Goal: Task Accomplishment & Management: Manage account settings

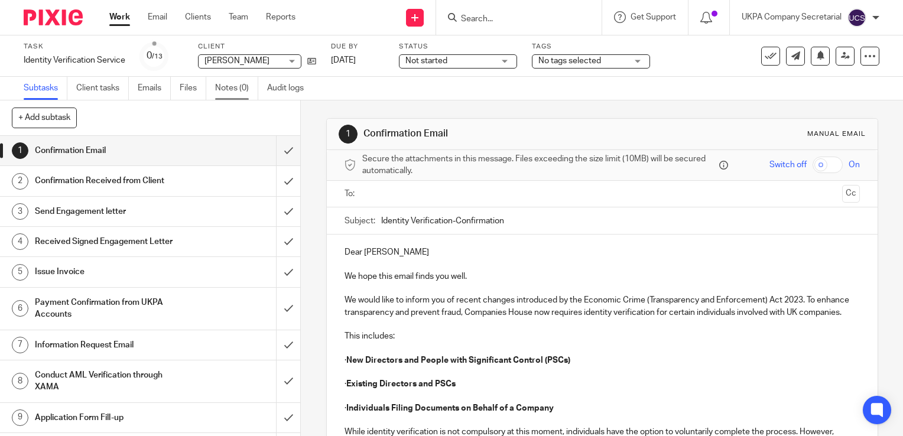
click at [223, 92] on link "Notes (0)" at bounding box center [236, 88] width 43 height 23
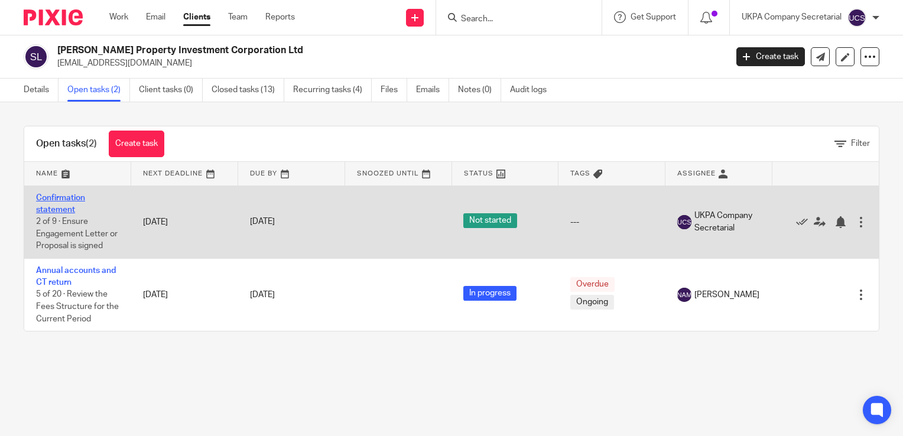
click at [47, 200] on link "Confirmation statement" at bounding box center [60, 204] width 49 height 20
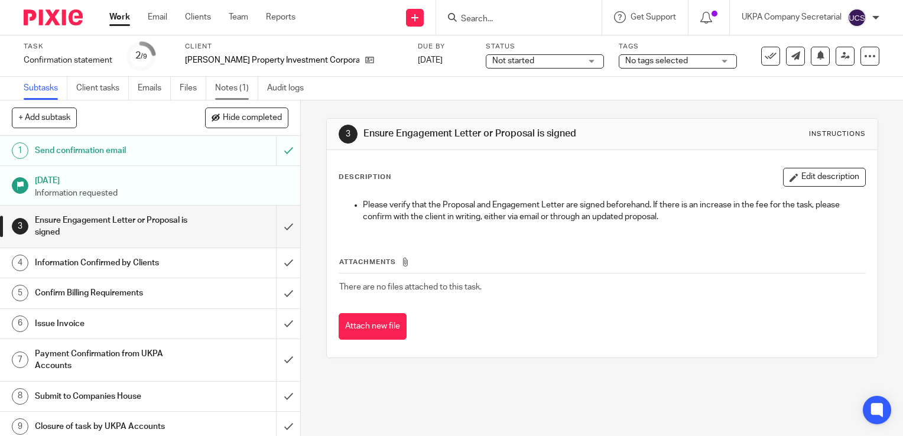
click at [224, 86] on link "Notes (1)" at bounding box center [236, 88] width 43 height 23
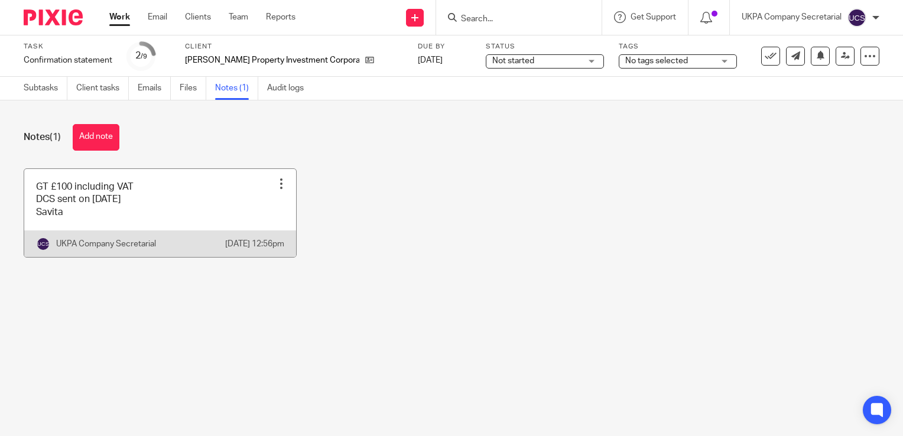
click at [276, 186] on div at bounding box center [281, 184] width 12 height 12
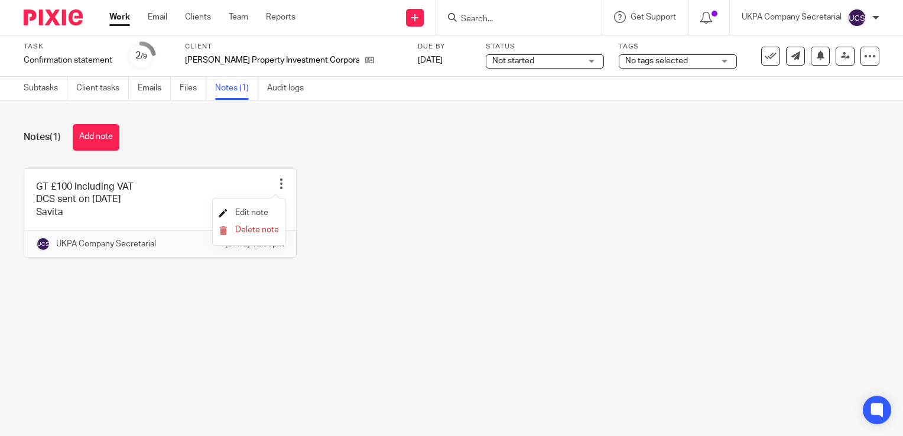
click at [258, 213] on span "Edit note" at bounding box center [251, 213] width 33 height 8
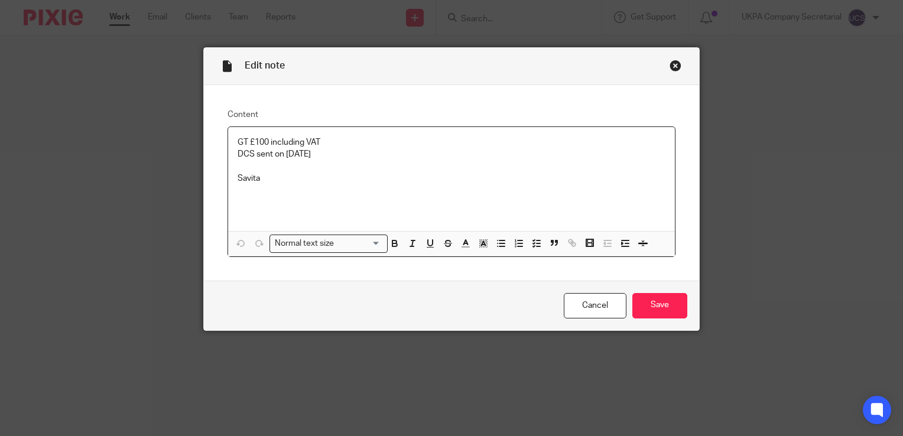
click at [241, 167] on p at bounding box center [452, 166] width 428 height 12
click at [266, 177] on p "Pls issue invoice" at bounding box center [452, 179] width 428 height 12
click at [634, 285] on div "Cancel Save" at bounding box center [451, 306] width 495 height 50
click at [655, 297] on input "Save" at bounding box center [659, 305] width 55 height 25
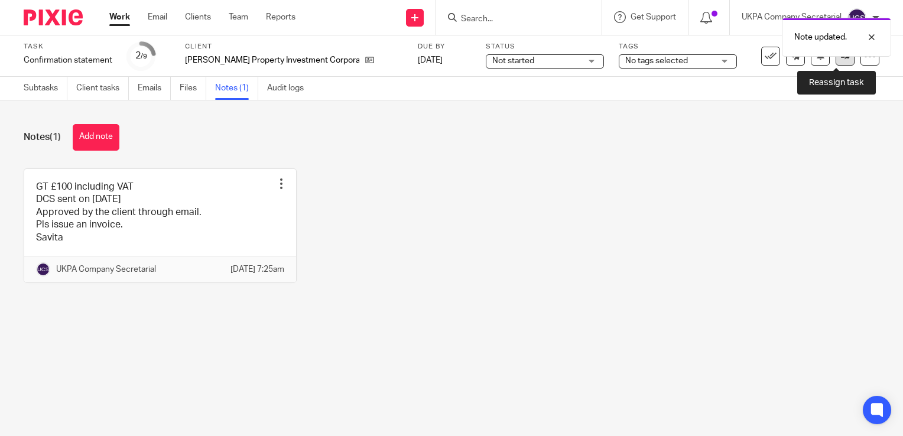
click at [837, 62] on link at bounding box center [845, 56] width 19 height 19
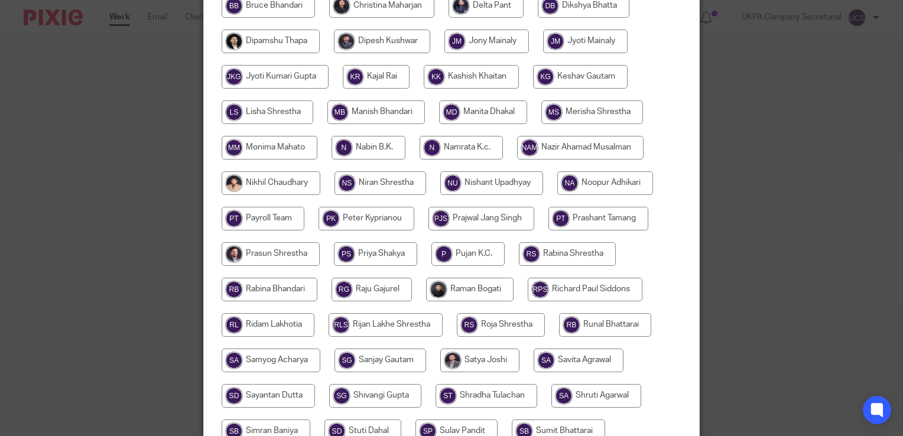
scroll to position [591, 0]
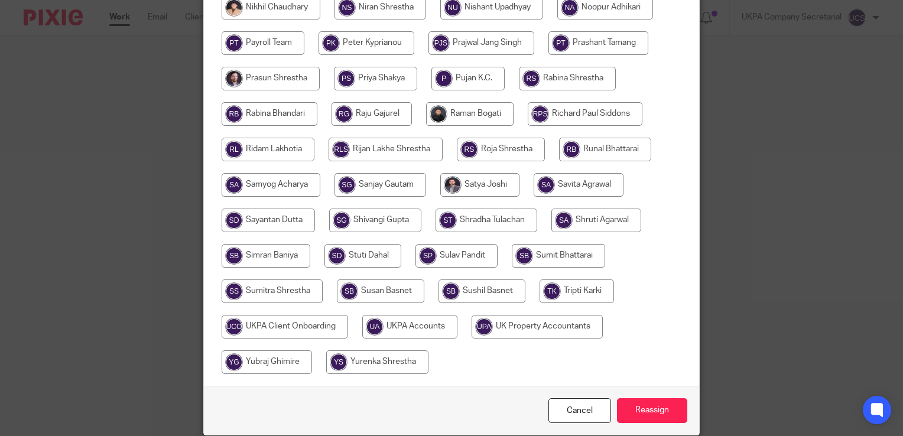
drag, startPoint x: 388, startPoint y: 319, endPoint x: 459, endPoint y: 360, distance: 81.3
click at [390, 320] on input "radio" at bounding box center [409, 327] width 95 height 24
radio input "true"
drag, startPoint x: 643, startPoint y: 398, endPoint x: 636, endPoint y: 394, distance: 7.7
click at [642, 398] on input "Reassign" at bounding box center [652, 410] width 70 height 25
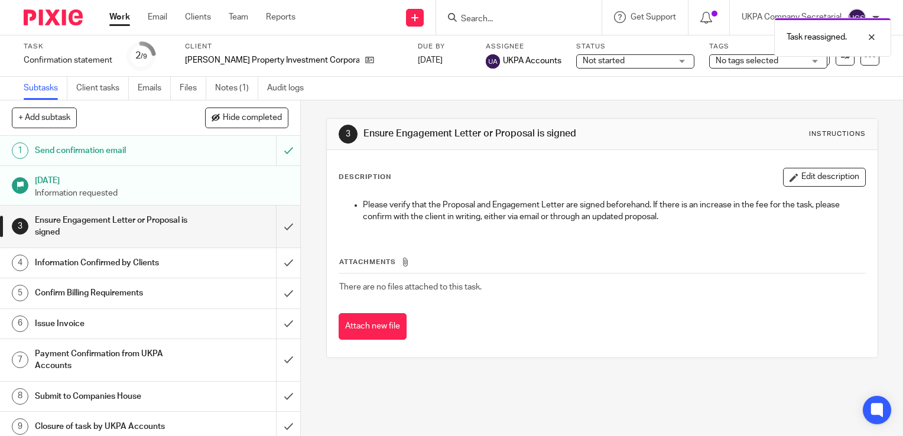
click at [649, 65] on div "Not started Not started" at bounding box center [635, 61] width 118 height 14
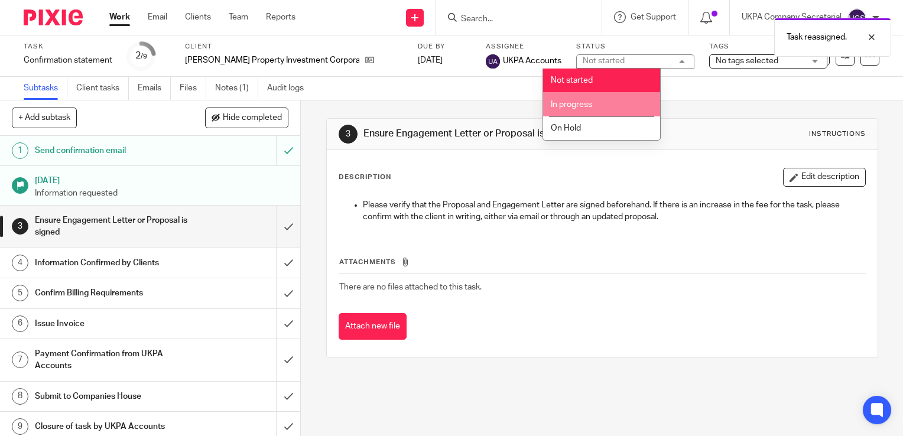
click at [575, 100] on span "In progress" at bounding box center [571, 104] width 41 height 8
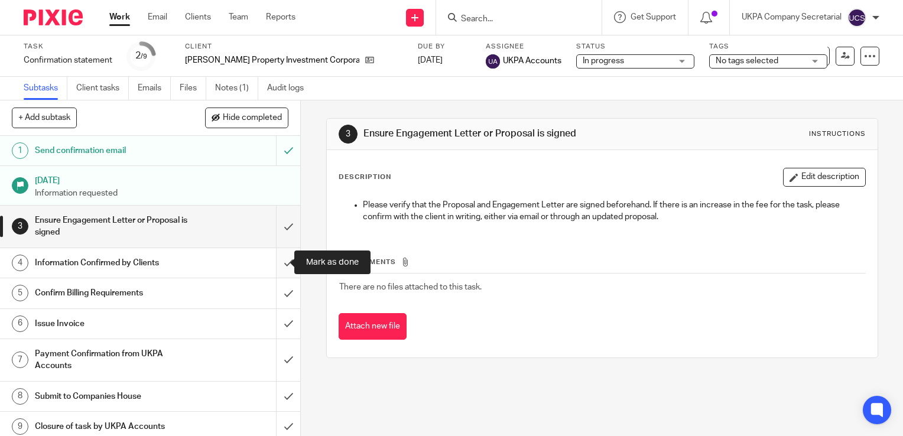
click at [272, 262] on input "submit" at bounding box center [150, 263] width 300 height 30
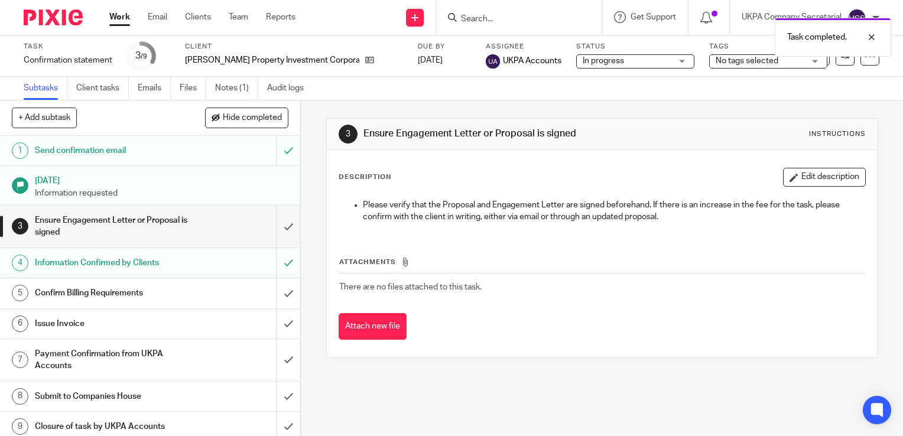
click at [277, 291] on input "submit" at bounding box center [150, 293] width 300 height 30
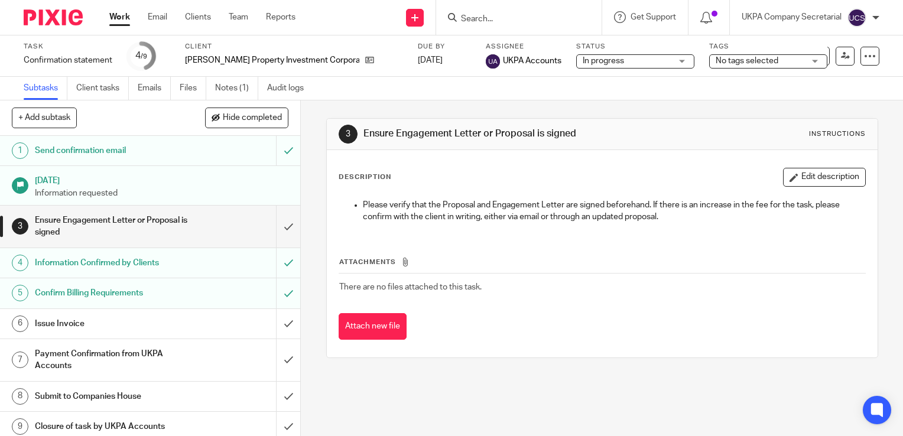
paste input "ARISE PLANNER LTD"
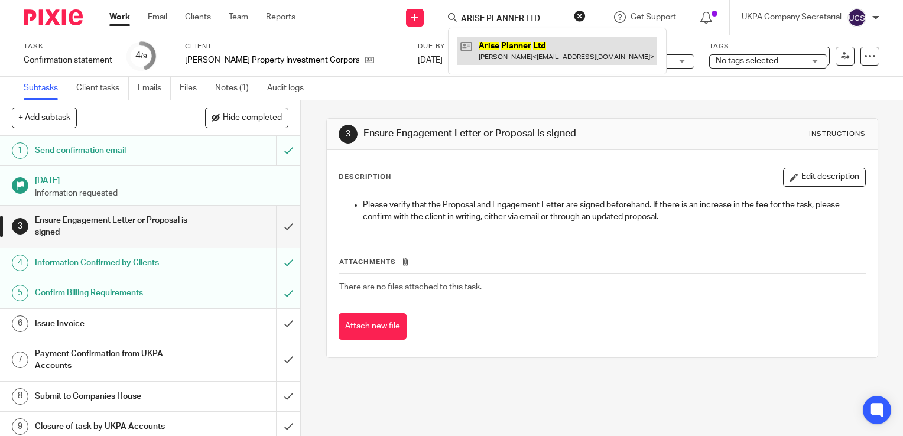
type input "ARISE PLANNER LTD"
click at [512, 46] on link at bounding box center [557, 50] width 200 height 27
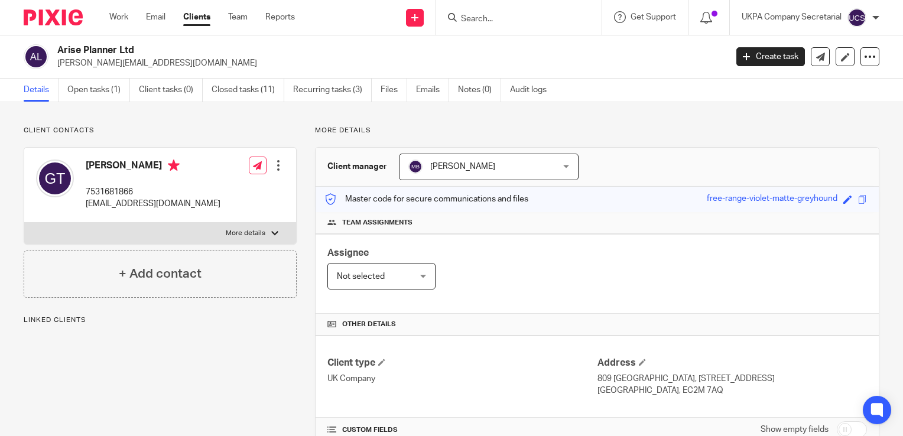
scroll to position [118, 0]
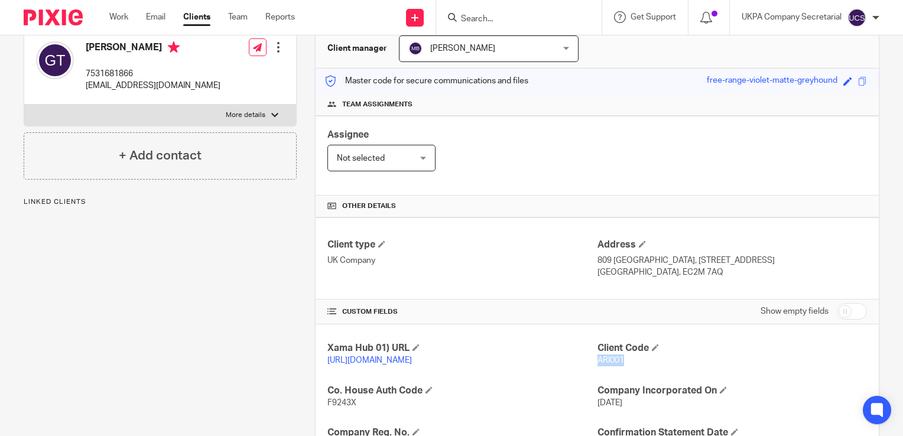
drag, startPoint x: 619, startPoint y: 361, endPoint x: 591, endPoint y: 365, distance: 28.0
click at [598, 365] on p "ARI001" at bounding box center [733, 361] width 270 height 12
copy span "ARI001"
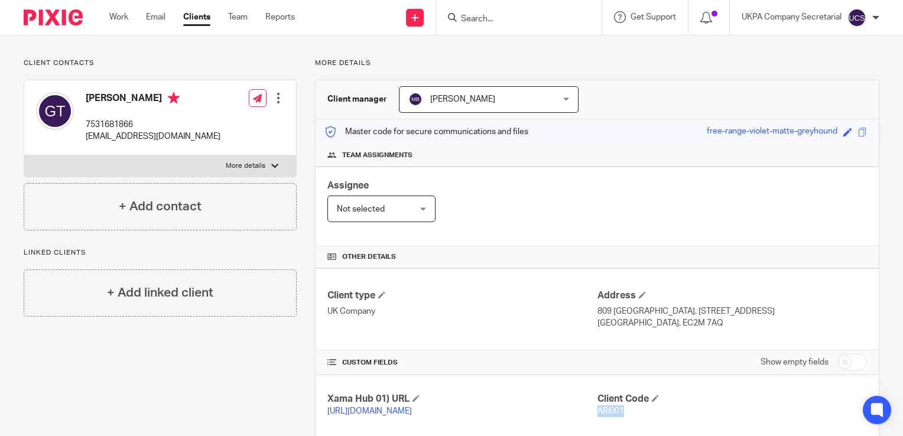
scroll to position [0, 0]
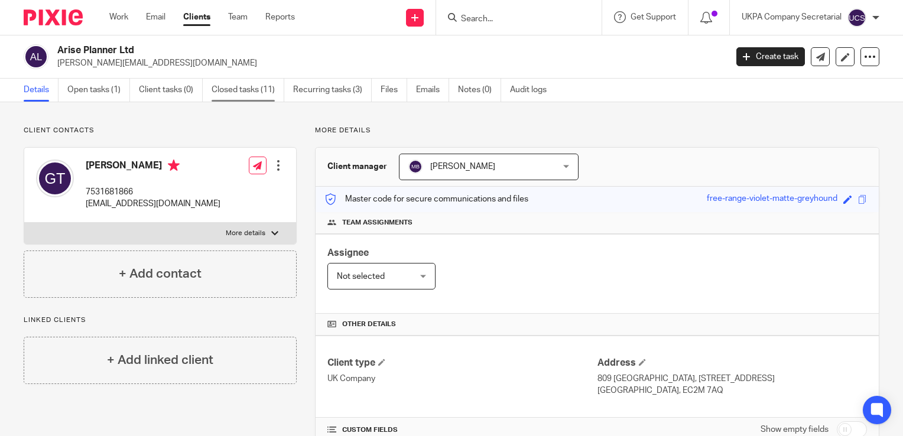
click at [267, 95] on link "Closed tasks (11)" at bounding box center [248, 90] width 73 height 23
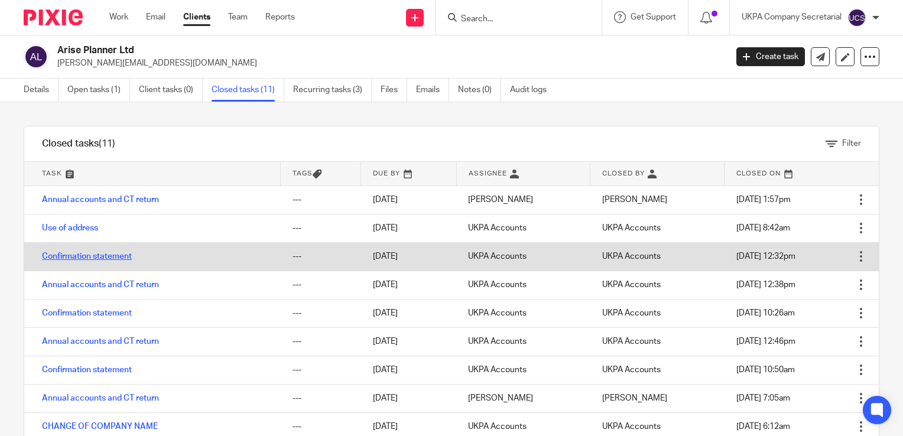
click at [100, 257] on link "Confirmation statement" at bounding box center [87, 256] width 90 height 8
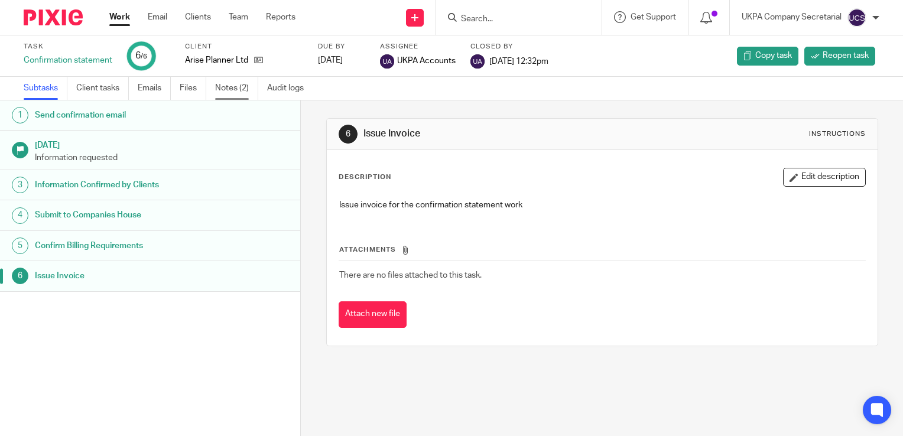
click at [228, 91] on link "Notes (2)" at bounding box center [236, 88] width 43 height 23
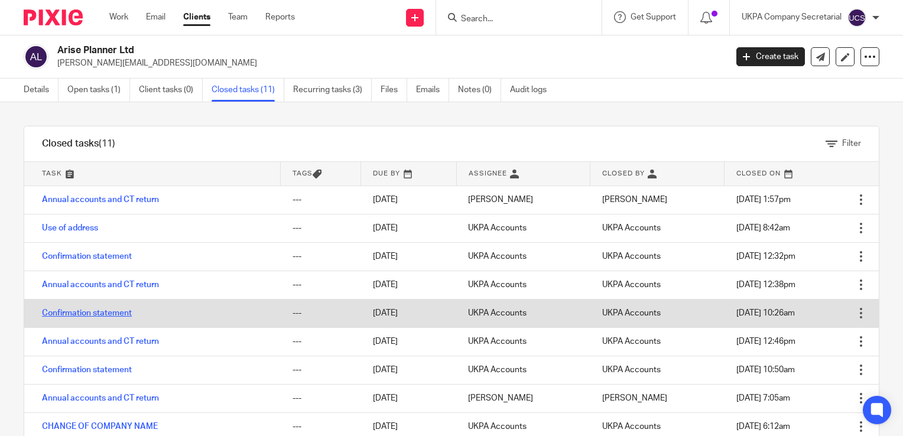
click at [111, 315] on link "Confirmation statement" at bounding box center [87, 313] width 90 height 8
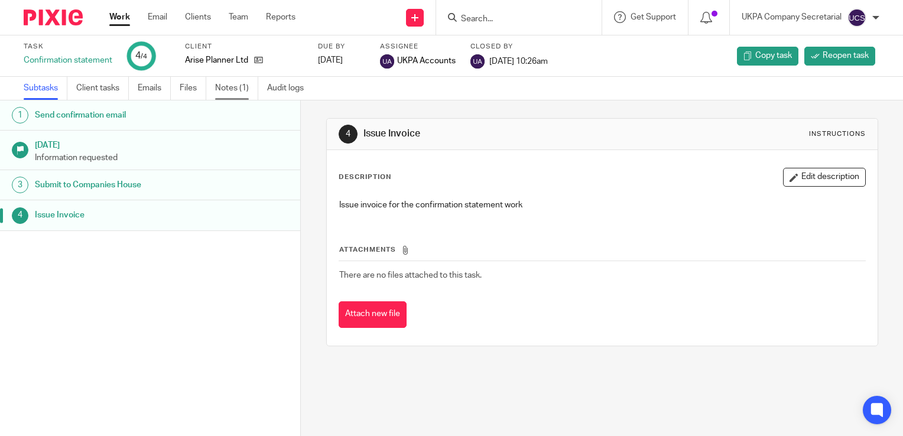
click at [239, 87] on link "Notes (1)" at bounding box center [236, 88] width 43 height 23
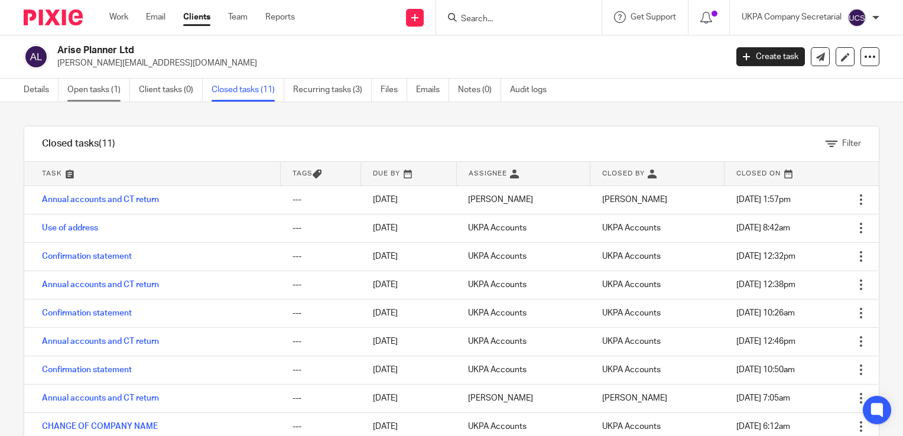
click at [82, 93] on link "Open tasks (1)" at bounding box center [98, 90] width 63 height 23
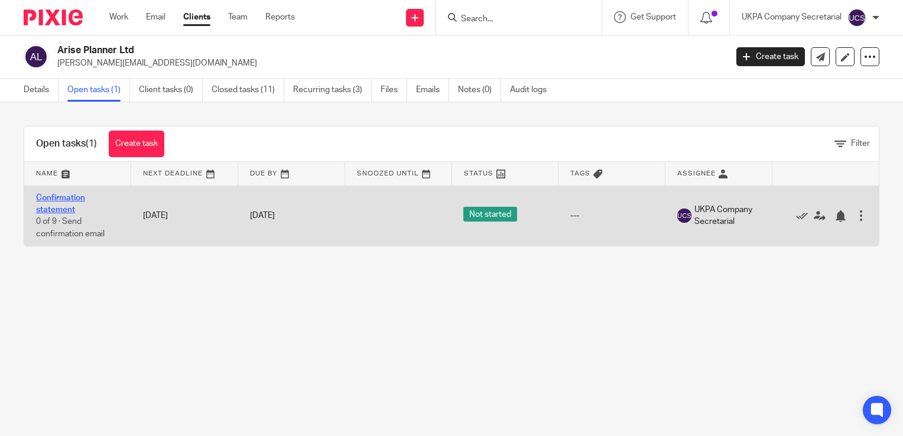
click at [47, 198] on link "Confirmation statement" at bounding box center [60, 204] width 49 height 20
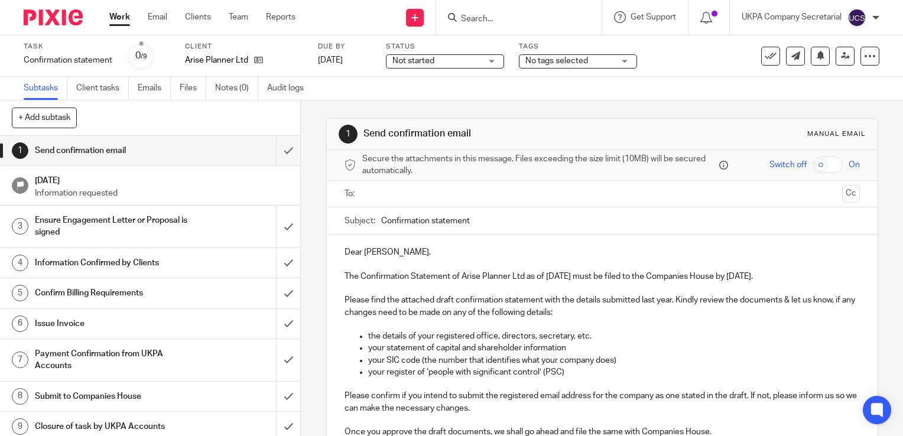
click at [397, 194] on input "text" at bounding box center [601, 194] width 471 height 14
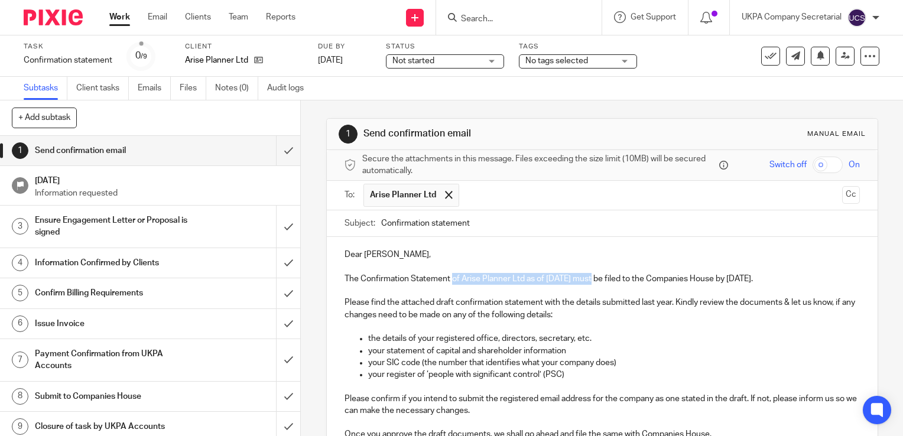
drag, startPoint x: 449, startPoint y: 276, endPoint x: 589, endPoint y: 280, distance: 140.1
click at [589, 280] on p "The Confirmation Statement of Arise Planner Ltd as of 22 Aug 2025 must be filed…" at bounding box center [602, 279] width 515 height 12
copy p "of Arise Planner Ltd as of 22 Aug 2025"
click at [539, 225] on input "Confirmation statement" at bounding box center [620, 223] width 479 height 27
paste input "of Arise Planner Ltd as of 22 Aug 2025"
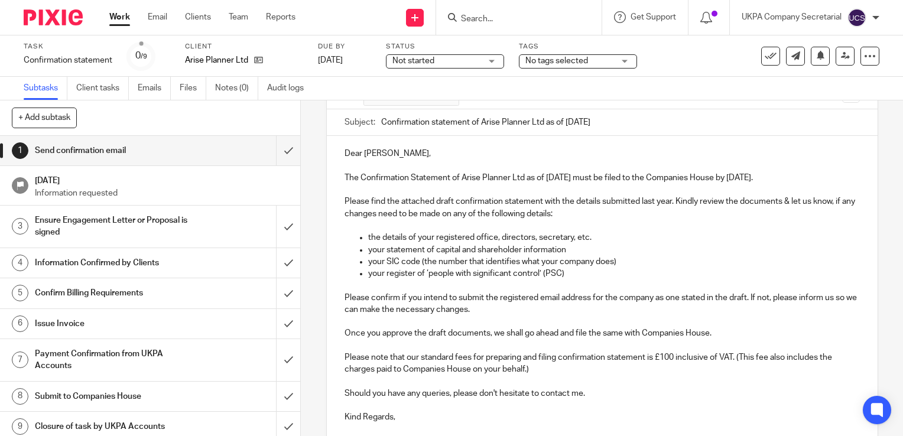
scroll to position [118, 0]
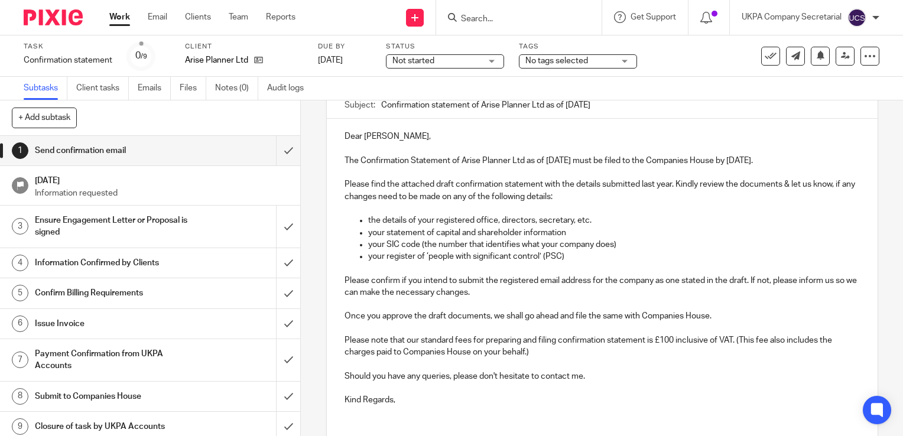
type input "Confirmation statement of Arise Planner Ltd as of 22 Aug 2025"
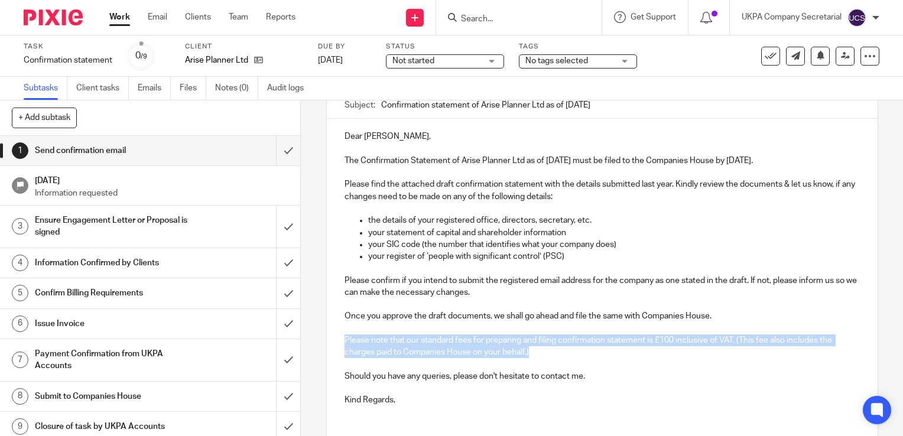
drag, startPoint x: 545, startPoint y: 352, endPoint x: 328, endPoint y: 345, distance: 217.0
click at [328, 345] on div "Dear Gloria, The Confirmation Statement of Arise Planner Ltd as of 22 Aug 2025 …" at bounding box center [602, 267] width 551 height 296
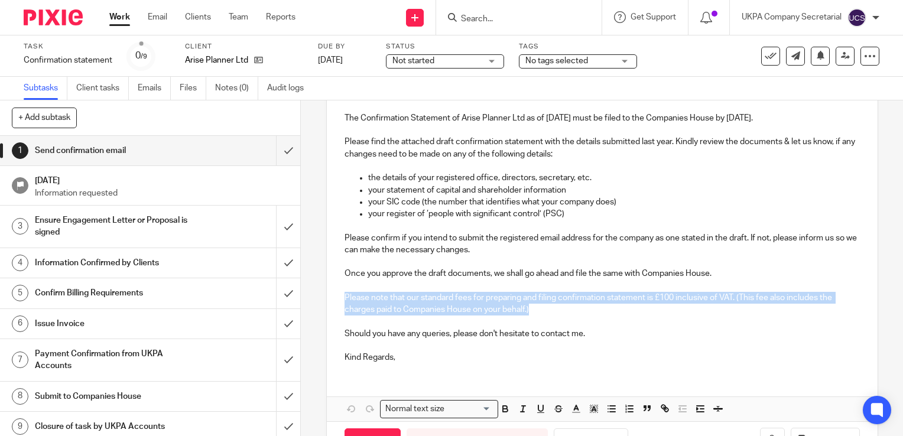
scroll to position [177, 0]
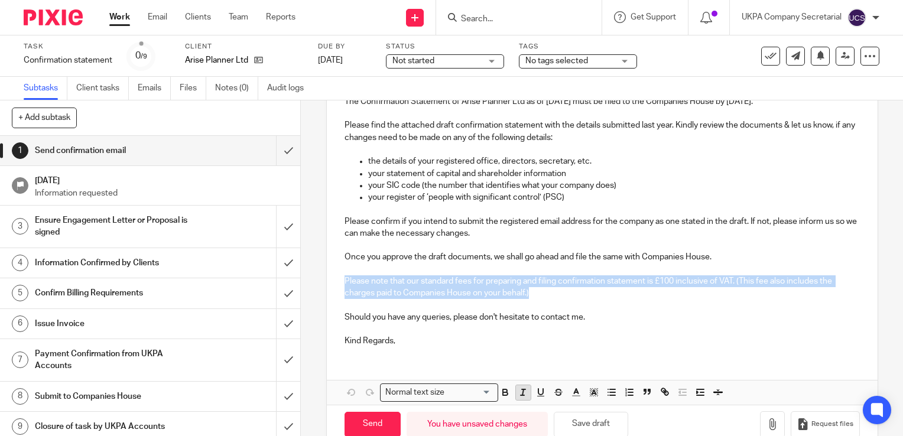
click at [521, 395] on line "button" at bounding box center [523, 395] width 4 height 0
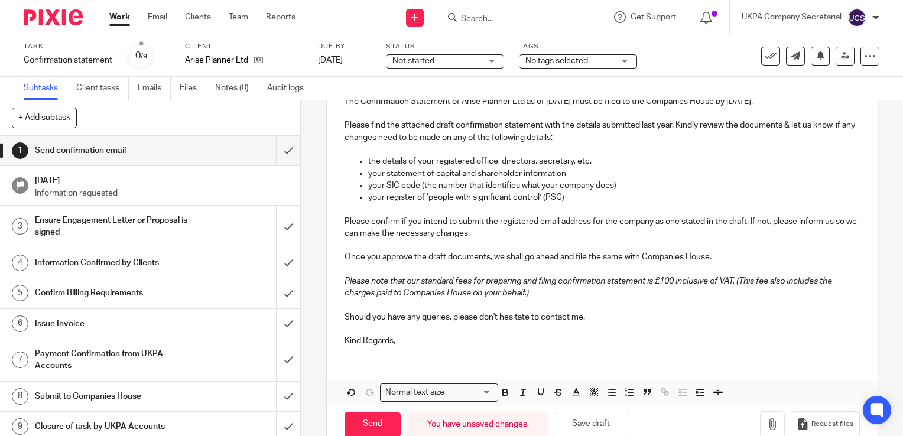
click at [418, 342] on p "Kind Regards," at bounding box center [602, 341] width 515 height 12
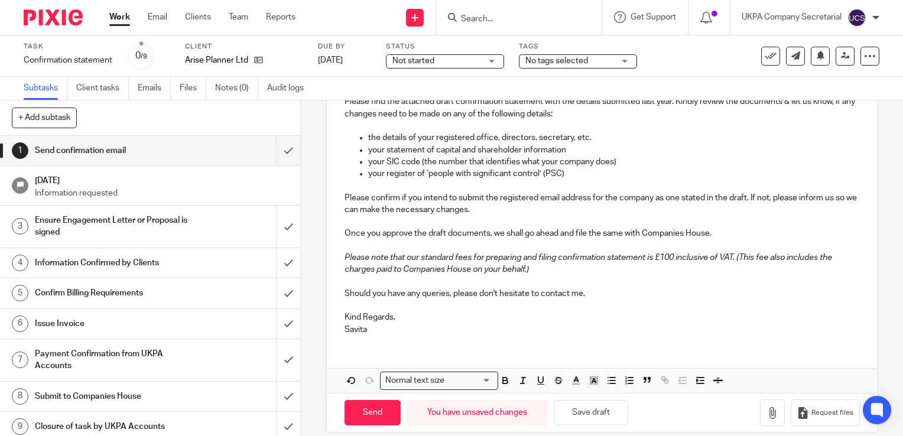
scroll to position [213, 0]
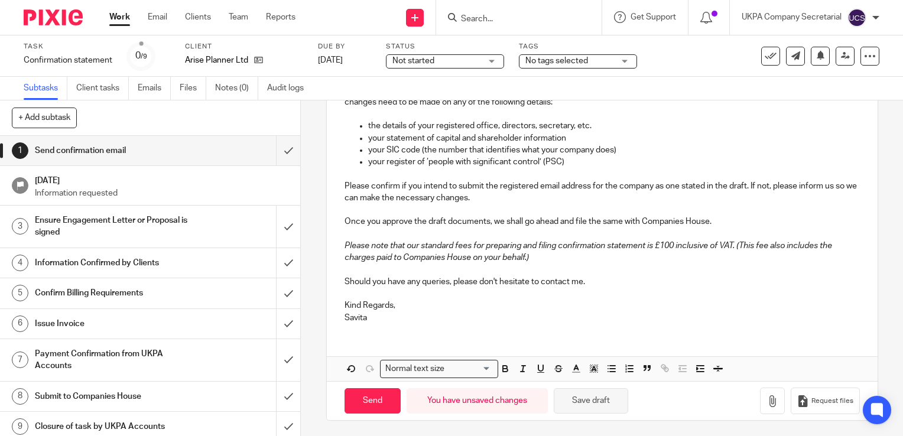
click at [579, 399] on button "Save draft" at bounding box center [591, 400] width 74 height 25
click at [767, 400] on icon "button" at bounding box center [773, 401] width 12 height 12
click at [258, 60] on icon at bounding box center [258, 60] width 9 height 9
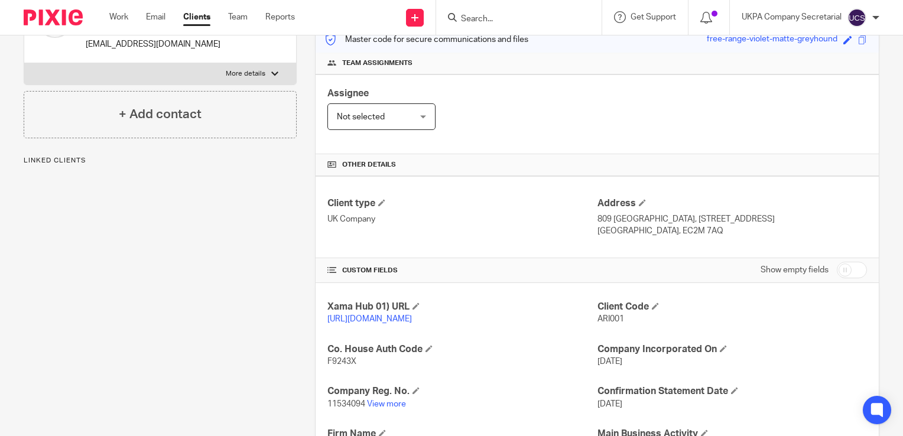
scroll to position [177, 0]
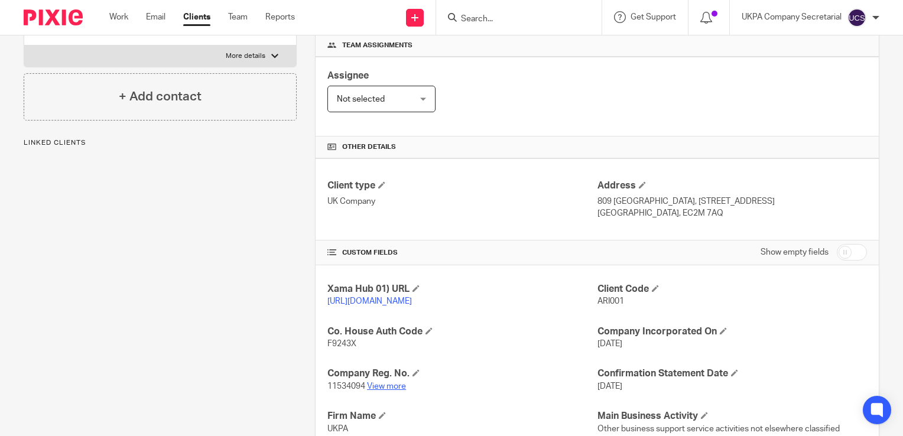
click at [386, 391] on link "View more" at bounding box center [386, 386] width 39 height 8
